Goal: Task Accomplishment & Management: Manage account settings

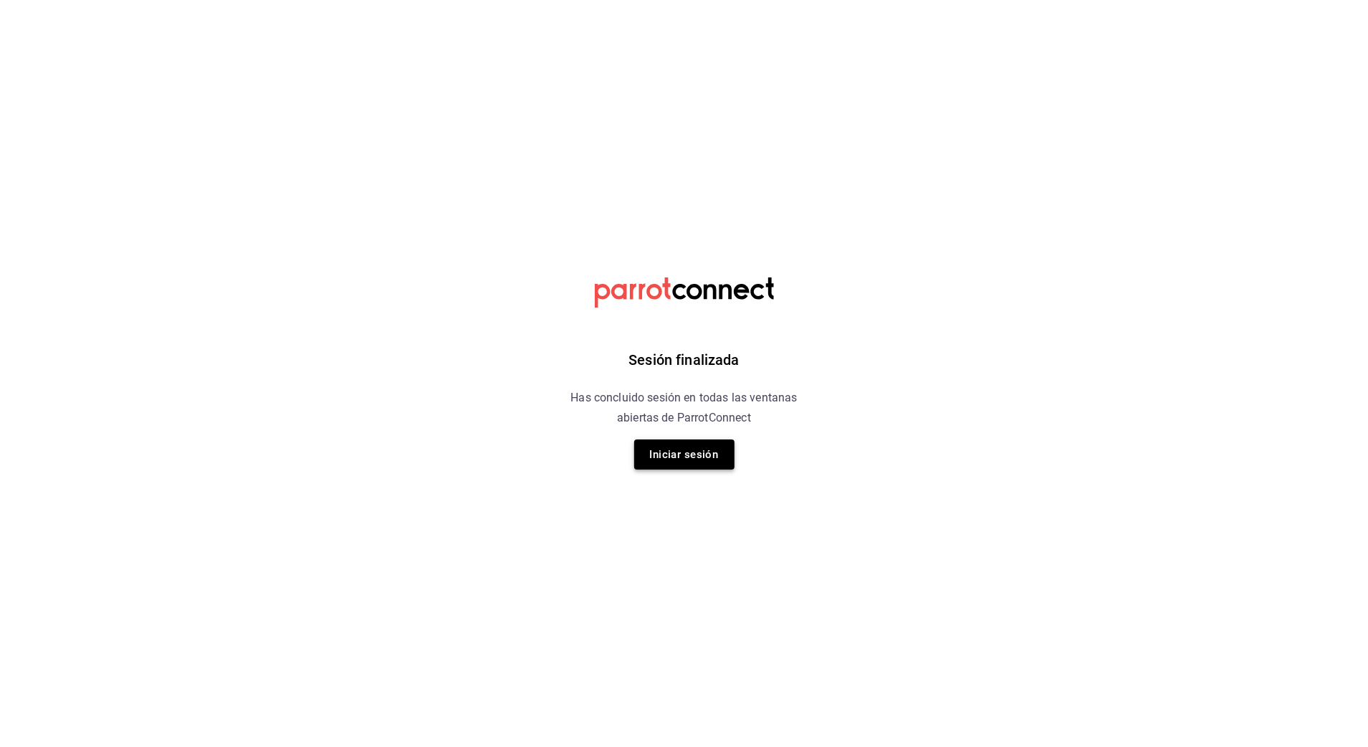
click at [672, 448] on button "Iniciar sesión" at bounding box center [684, 454] width 100 height 30
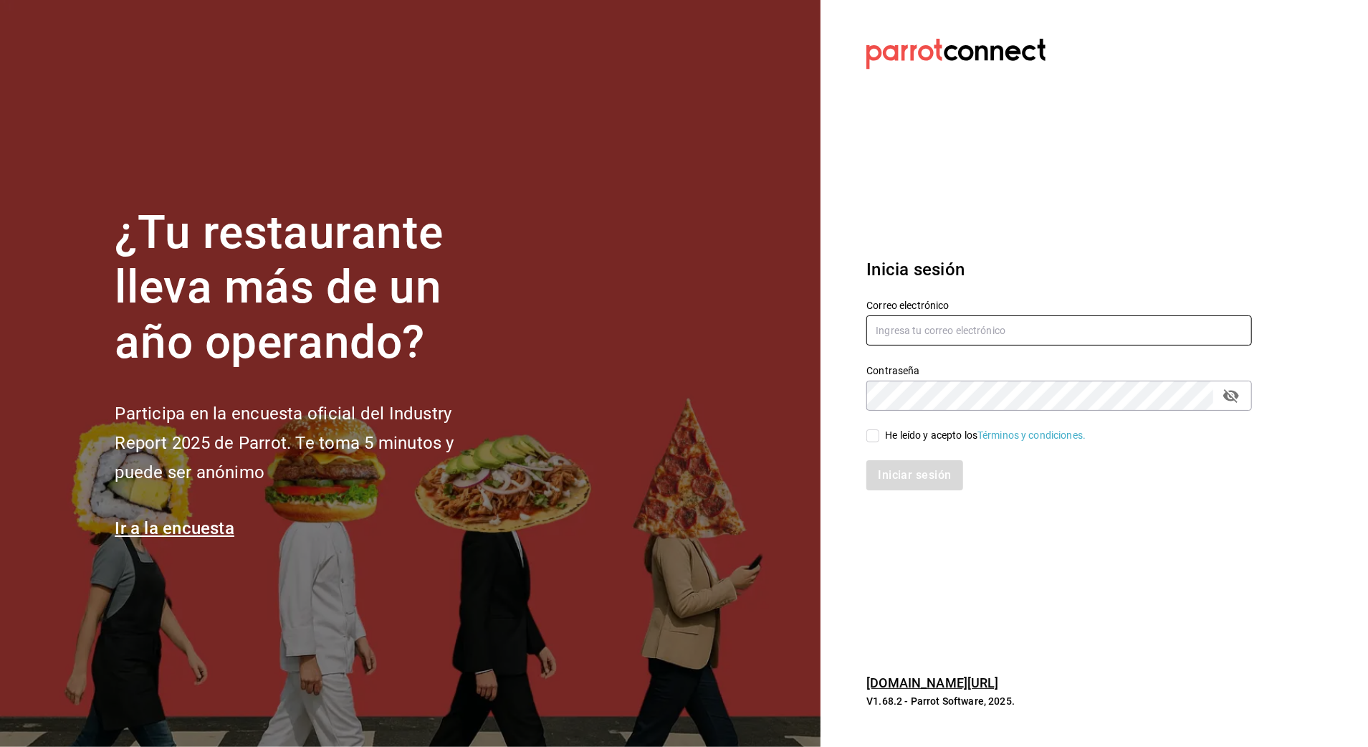
type input "arf941012@gmail.com"
click at [890, 436] on div "He leído y acepto los Términos y condiciones." at bounding box center [985, 435] width 201 height 15
click at [879, 436] on input "He leído y acepto los Términos y condiciones." at bounding box center [873, 435] width 13 height 13
checkbox input "true"
click at [912, 491] on div "Inicia sesión Correo electrónico arf941012@gmail.com Contraseña Contraseña He l…" at bounding box center [1060, 373] width 386 height 269
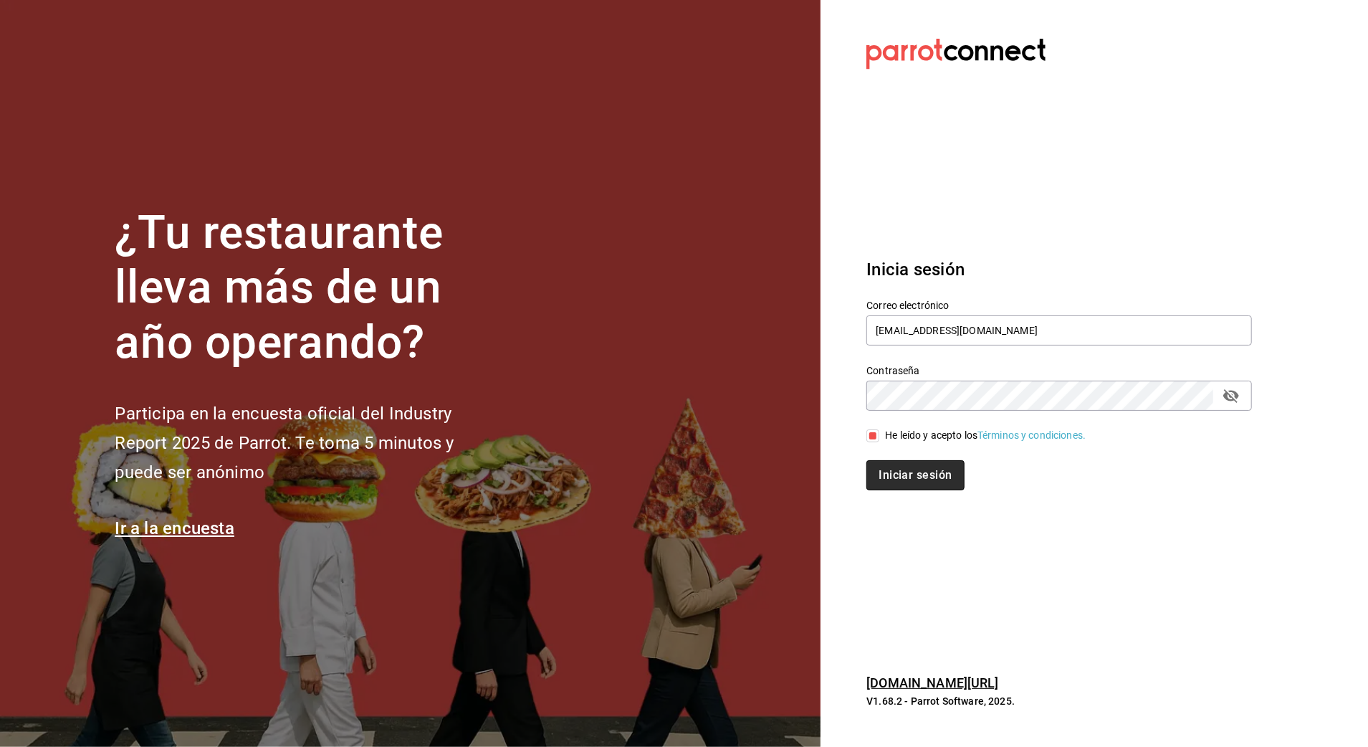
click at [913, 482] on button "Iniciar sesión" at bounding box center [915, 475] width 97 height 30
